Goal: Task Accomplishment & Management: Manage account settings

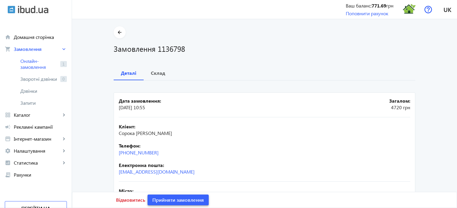
click at [166, 199] on span "Прийняти замовлення" at bounding box center [178, 200] width 52 height 7
click at [170, 199] on span "Прийняти замовлення" at bounding box center [178, 200] width 52 height 7
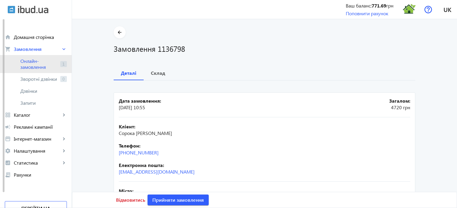
click at [39, 64] on span "Онлайн-замовлення" at bounding box center [38, 64] width 37 height 12
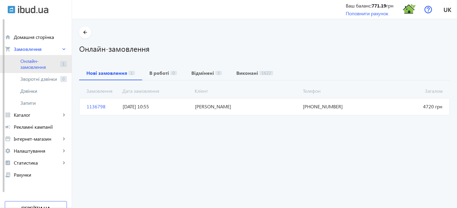
click at [41, 67] on span "Онлайн-замовлення" at bounding box center [38, 64] width 37 height 12
click at [91, 104] on span "1136798" at bounding box center [102, 106] width 36 height 7
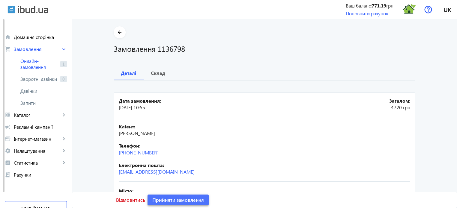
click at [178, 201] on span "Прийняти замовлення" at bounding box center [178, 200] width 52 height 7
click at [178, 201] on span "Замовлення опрацьоване" at bounding box center [181, 200] width 59 height 7
